Goal: Task Accomplishment & Management: Manage account settings

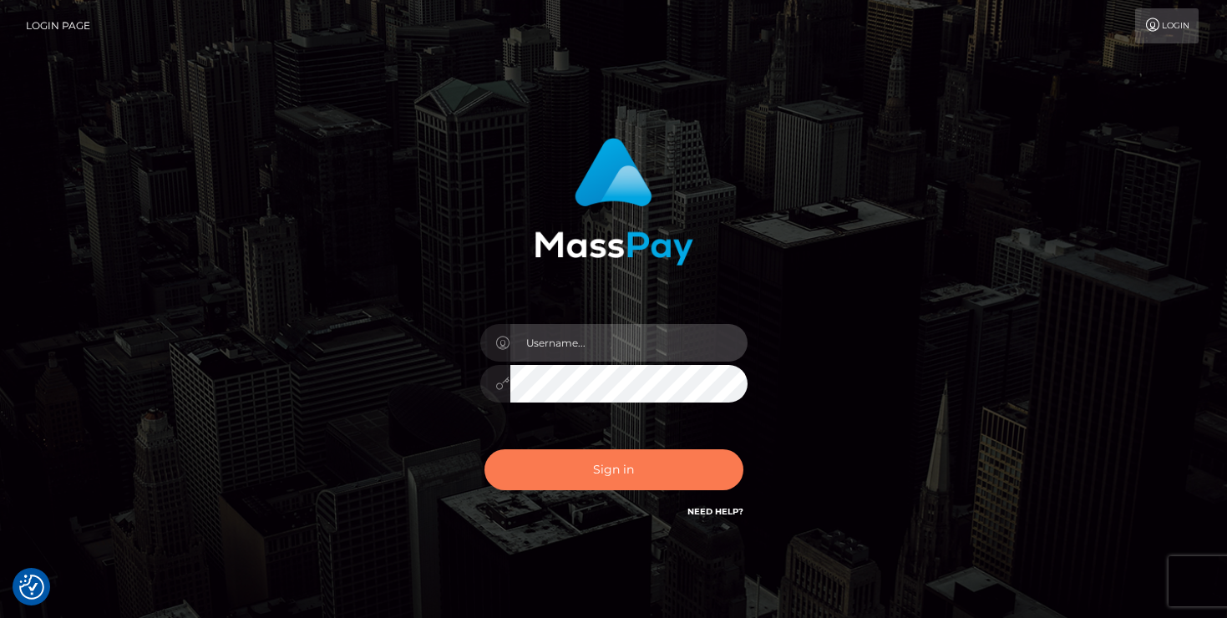
type input "mariolabugaj"
click at [584, 475] on button "Sign in" at bounding box center [614, 470] width 259 height 41
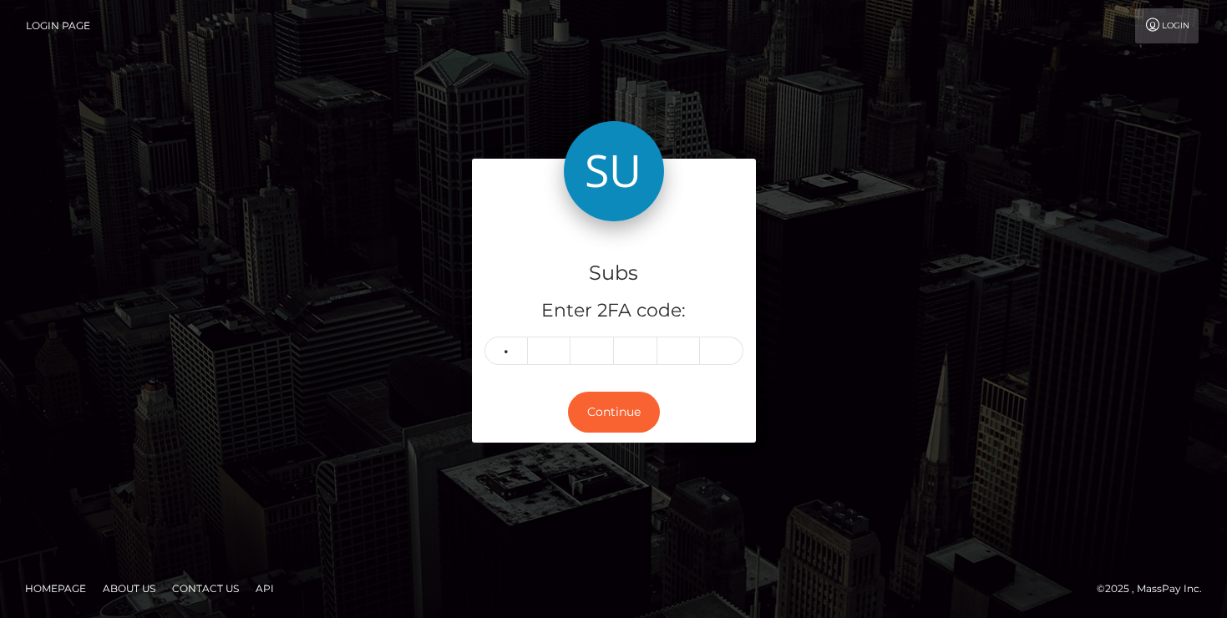
type input "4"
type input "0"
type input "9"
type input "2"
type input "3"
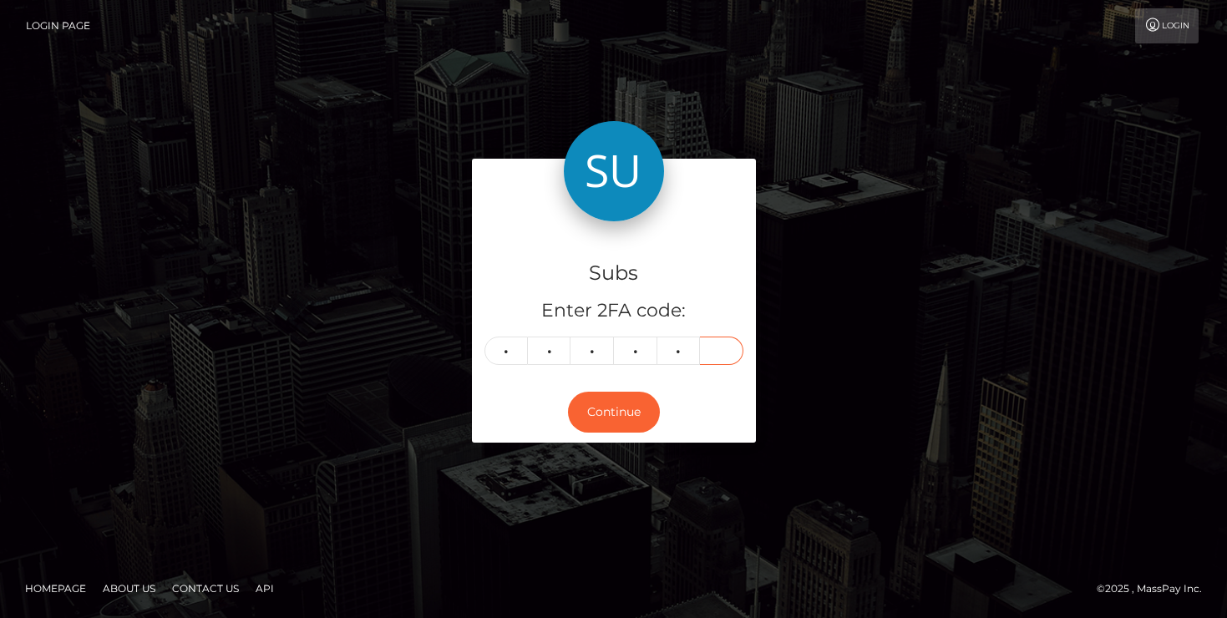
type input "4"
